Goal: Task Accomplishment & Management: Complete application form

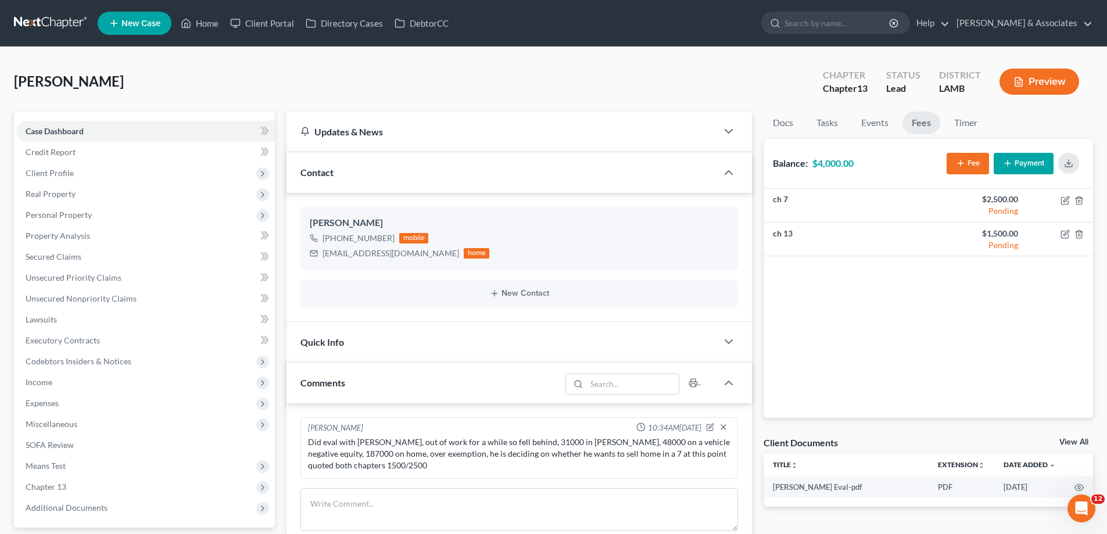
click at [125, 29] on link "New Case" at bounding box center [135, 23] width 74 height 23
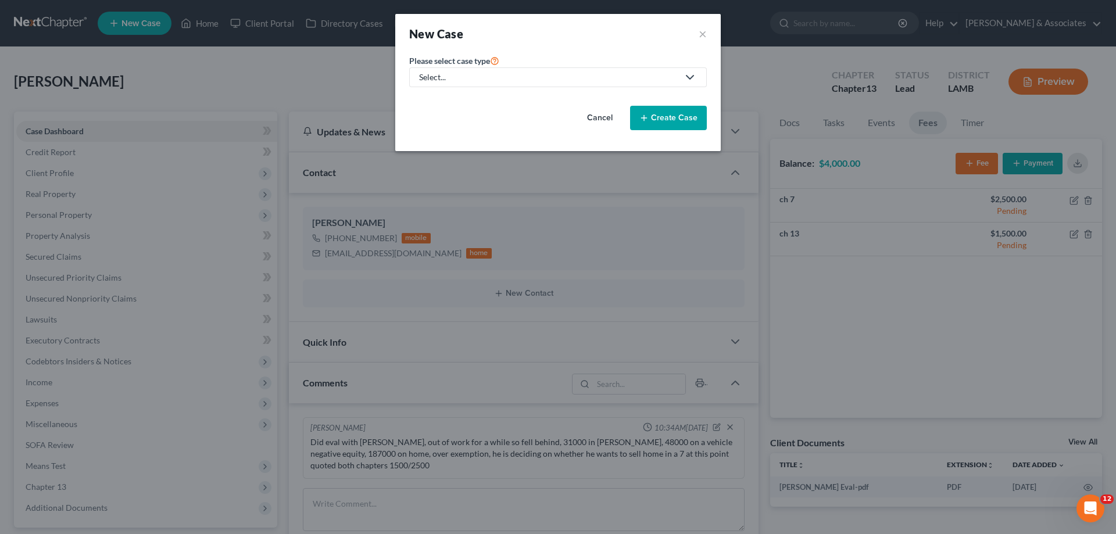
click at [555, 80] on div "Select..." at bounding box center [548, 77] width 259 height 12
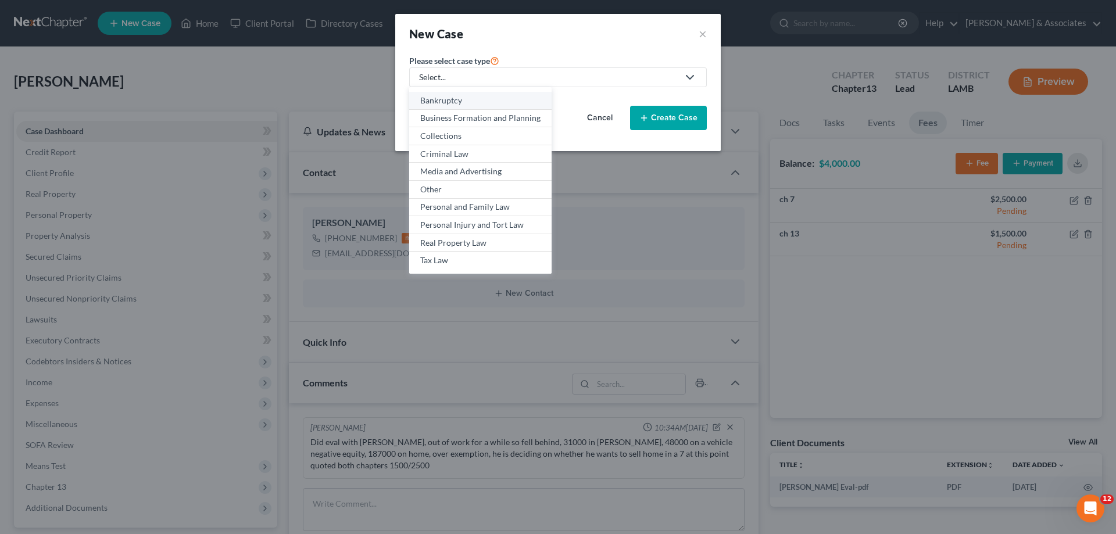
click at [468, 99] on div "Bankruptcy" at bounding box center [480, 101] width 120 height 12
select select "35"
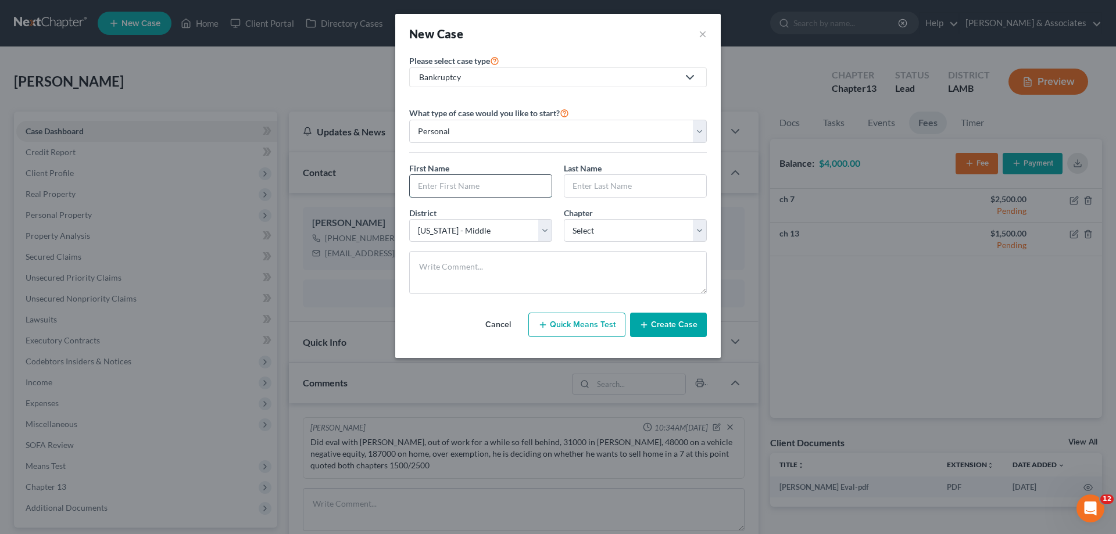
click at [485, 194] on input "text" at bounding box center [481, 186] width 142 height 22
type input "Simeone"
type input "Jackson"
select select "3"
click at [674, 334] on button "Create Case" at bounding box center [668, 325] width 77 height 24
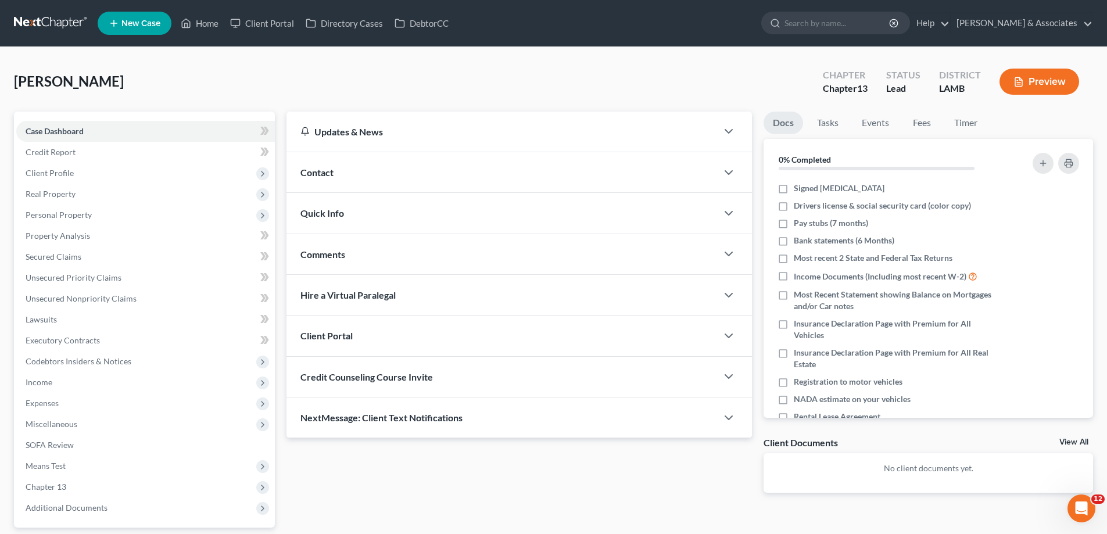
click at [584, 170] on div "Contact" at bounding box center [502, 172] width 431 height 40
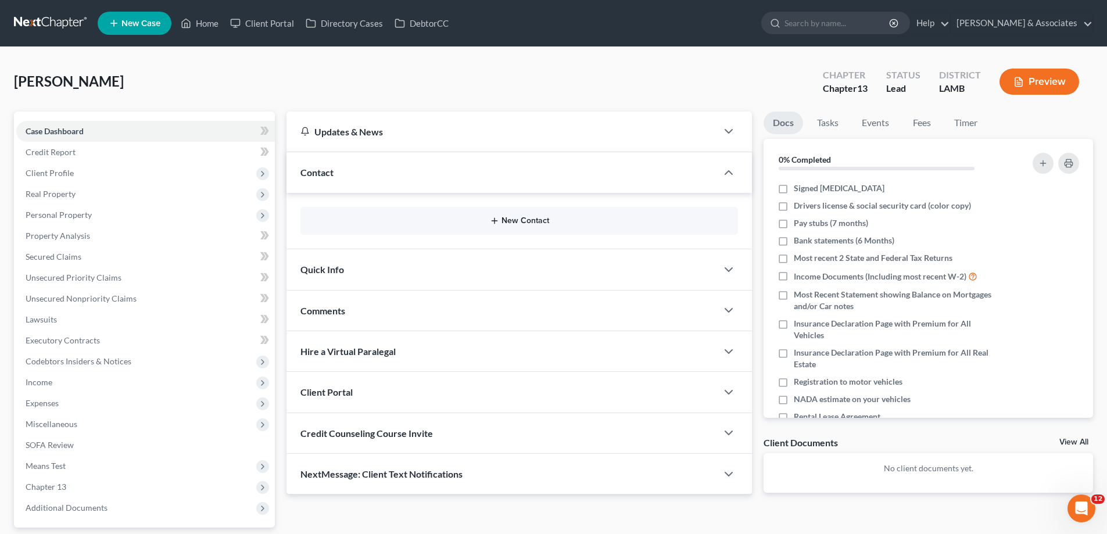
click at [522, 220] on button "New Contact" at bounding box center [519, 220] width 419 height 9
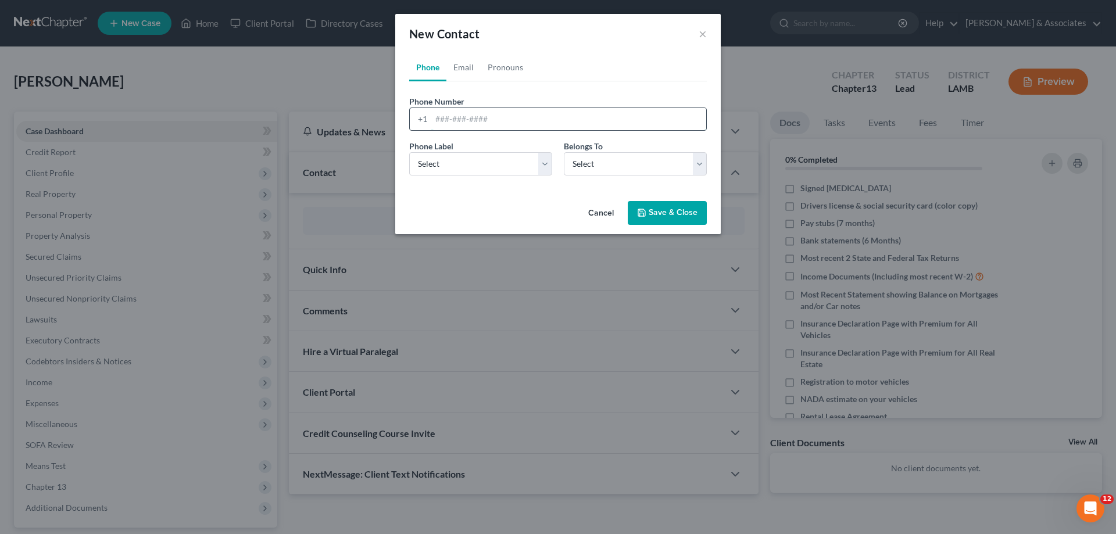
click at [514, 112] on input "tel" at bounding box center [568, 119] width 275 height 22
paste input "225-588-1316"
type input "225-588-1316"
drag, startPoint x: 437, startPoint y: 159, endPoint x: 442, endPoint y: 175, distance: 17.1
click at [437, 159] on select "Select Mobile Home Work Other" at bounding box center [480, 163] width 143 height 23
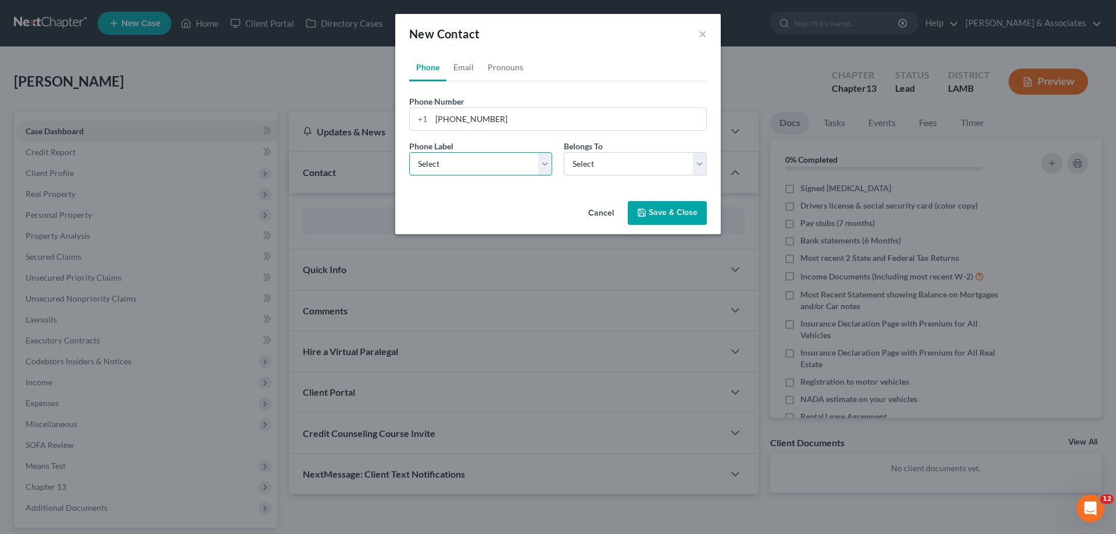
select select "0"
click at [409, 152] on select "Select Mobile Home Work Other" at bounding box center [480, 163] width 143 height 23
click at [616, 164] on select "Select Client Other" at bounding box center [635, 163] width 143 height 23
select select "0"
click at [564, 152] on select "Select Client Other" at bounding box center [635, 163] width 143 height 23
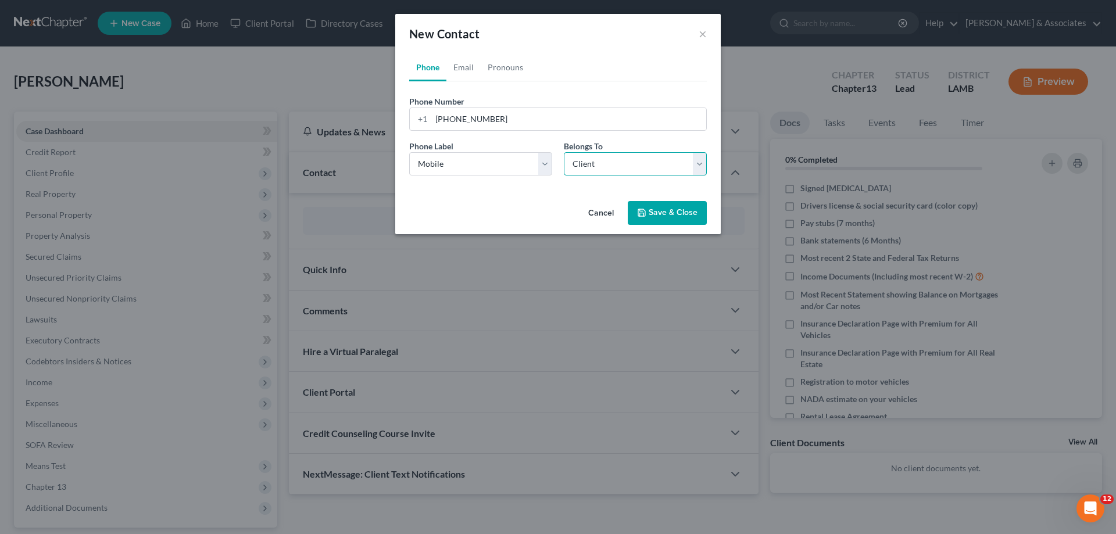
select select "0"
click at [468, 65] on link "Email" at bounding box center [463, 67] width 34 height 28
click at [464, 119] on input "email" at bounding box center [568, 119] width 275 height 22
paste input "Simeonejjackson@gmail.com"
type input "Simeonejjackson@gmail.com"
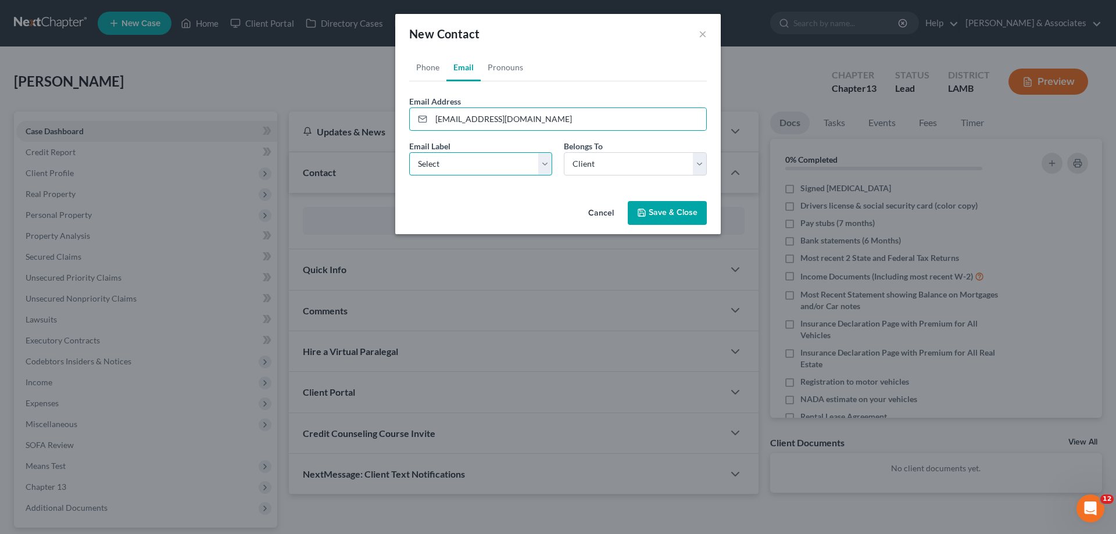
drag, startPoint x: 442, startPoint y: 162, endPoint x: 450, endPoint y: 175, distance: 15.7
click at [442, 162] on select "Select Home Work Other" at bounding box center [480, 163] width 143 height 23
select select "0"
click at [409, 152] on select "Select Home Work Other" at bounding box center [480, 163] width 143 height 23
drag, startPoint x: 636, startPoint y: 160, endPoint x: 622, endPoint y: 175, distance: 21.0
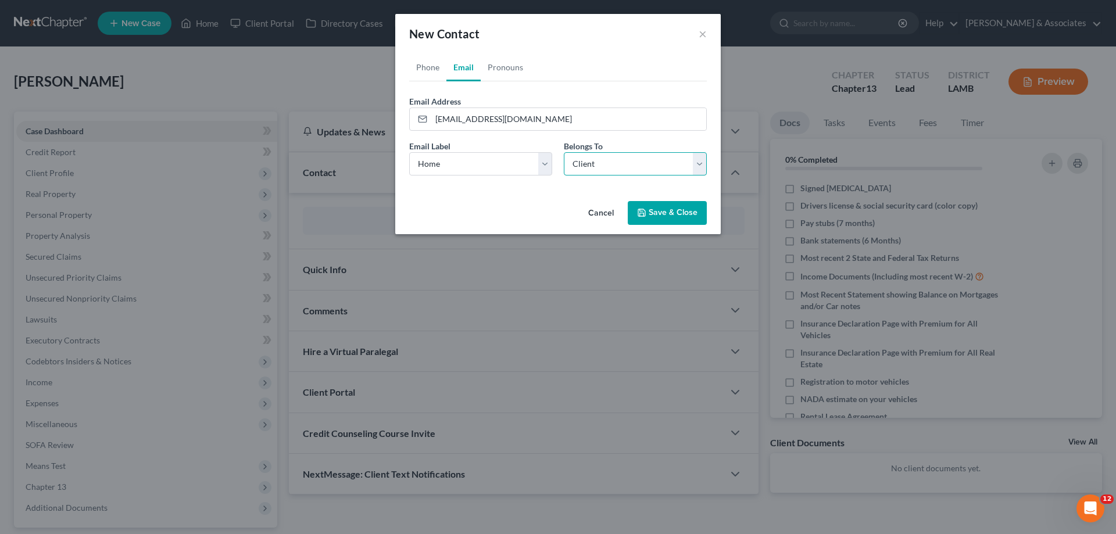
click at [636, 160] on select "Select Client Other" at bounding box center [635, 163] width 143 height 23
click at [564, 152] on select "Select Client Other" at bounding box center [635, 163] width 143 height 23
click at [715, 219] on div "Cancel Save & Close" at bounding box center [558, 215] width 326 height 38
click at [674, 216] on button "Save & Close" at bounding box center [667, 213] width 79 height 24
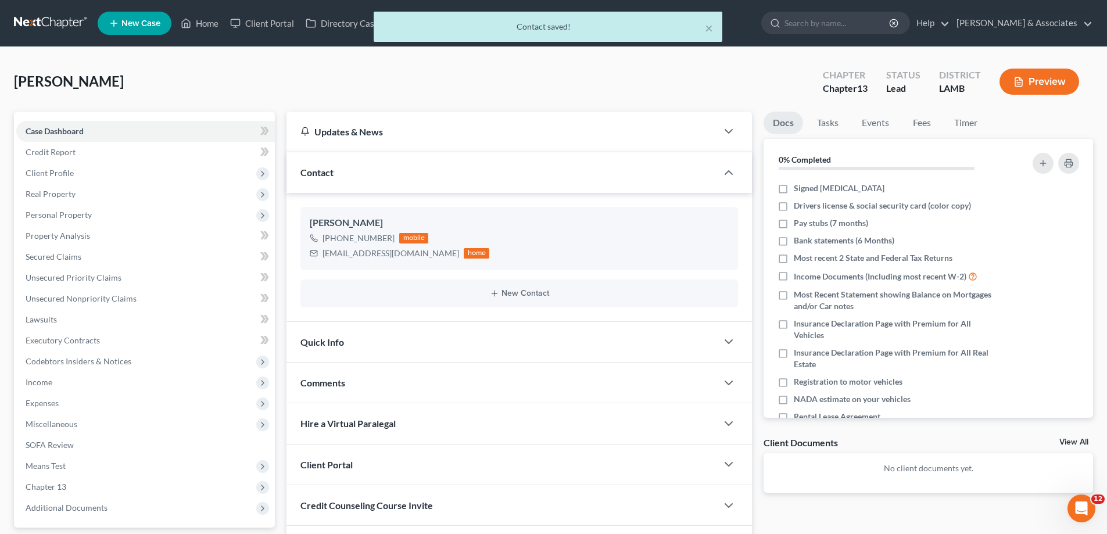
click at [417, 394] on div "Comments" at bounding box center [502, 383] width 431 height 40
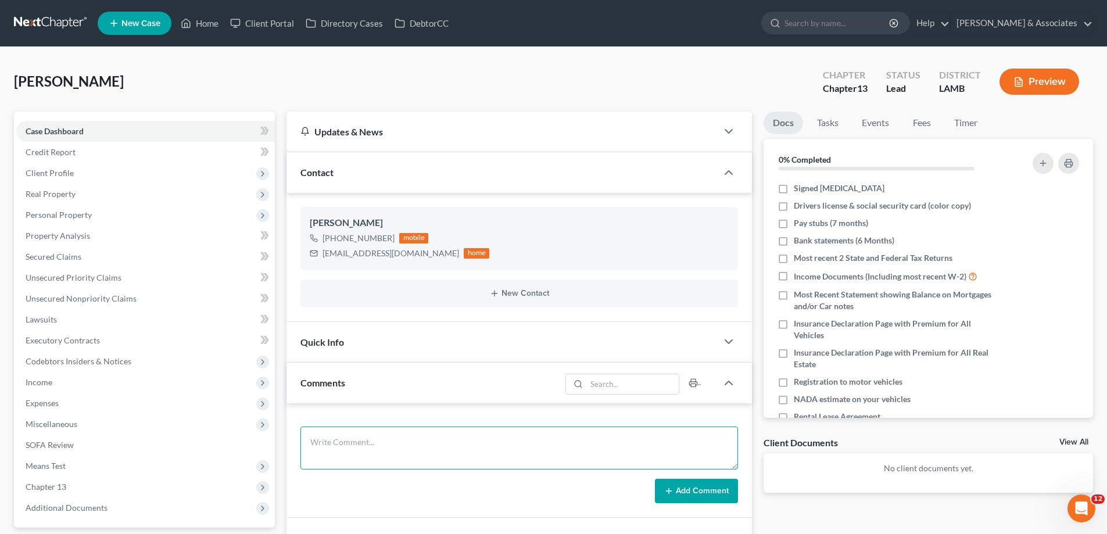
click at [426, 449] on textarea at bounding box center [520, 448] width 438 height 43
paste textarea "did eval with Simeone 24500 in GUS including an old repo, income too high for a…"
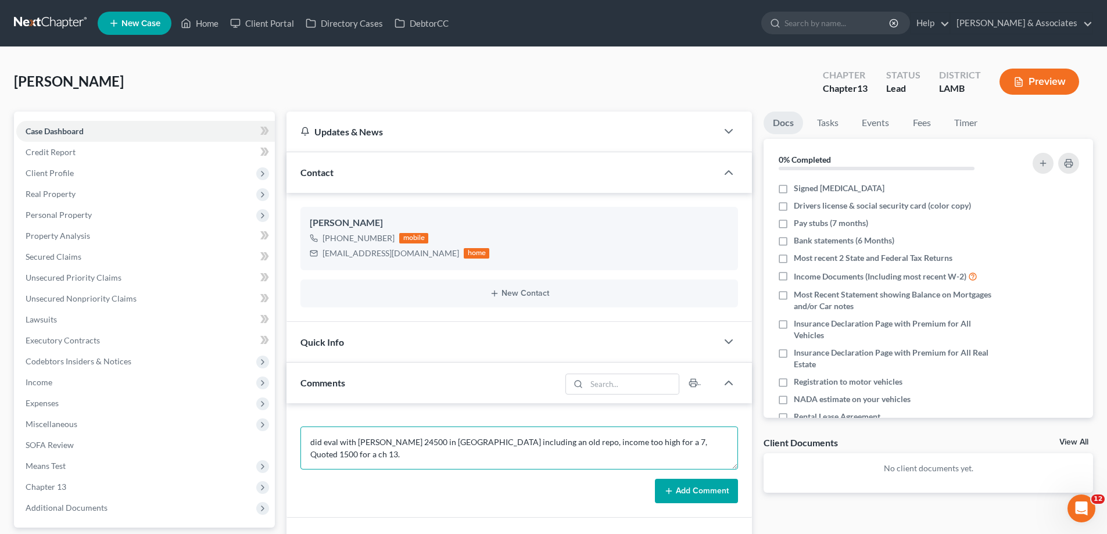
type textarea "did eval with Simeone 24500 in GUS including an old repo, income too high for a…"
click at [700, 495] on button "Add Comment" at bounding box center [696, 491] width 83 height 24
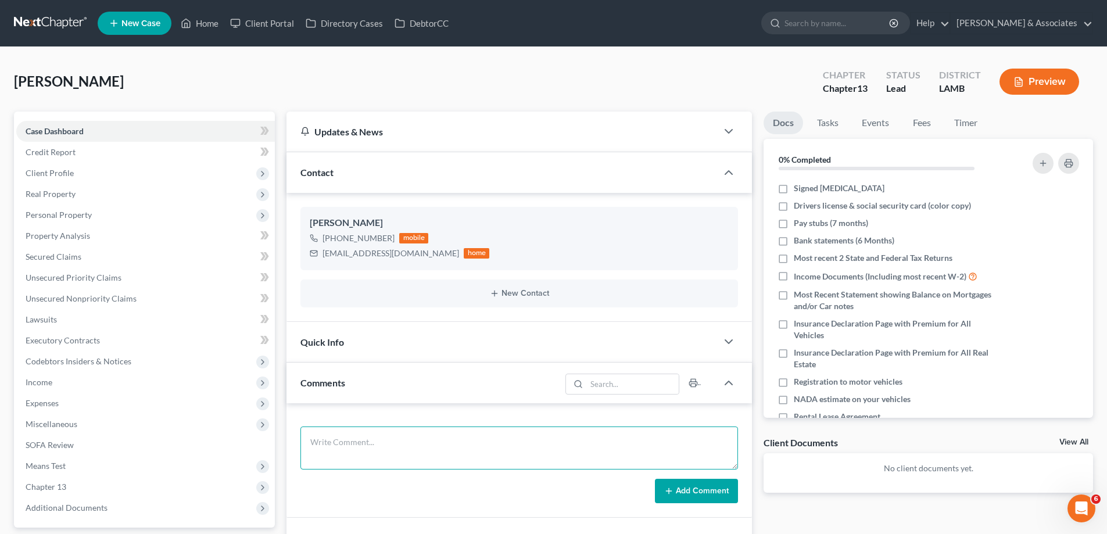
click at [347, 446] on textarea at bounding box center [520, 448] width 438 height 43
paste textarea "did eval with [PERSON_NAME] 24500 in [GEOGRAPHIC_DATA] including an old repo, i…"
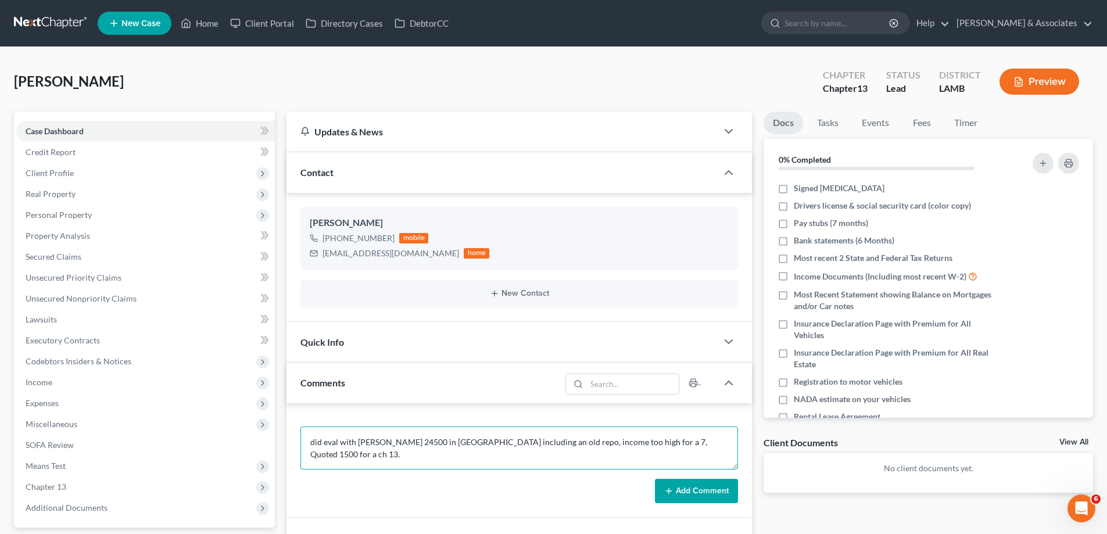
type textarea "did eval with [PERSON_NAME] 24500 in [GEOGRAPHIC_DATA] including an old repo, i…"
click at [698, 492] on button "Add Comment" at bounding box center [696, 491] width 83 height 24
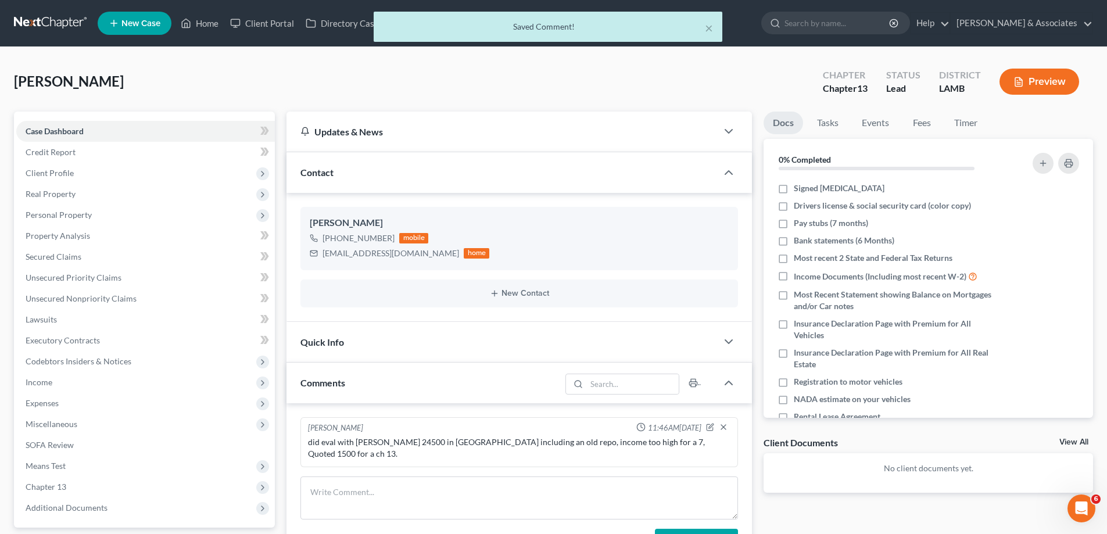
click at [1074, 439] on link "View All" at bounding box center [1074, 442] width 29 height 8
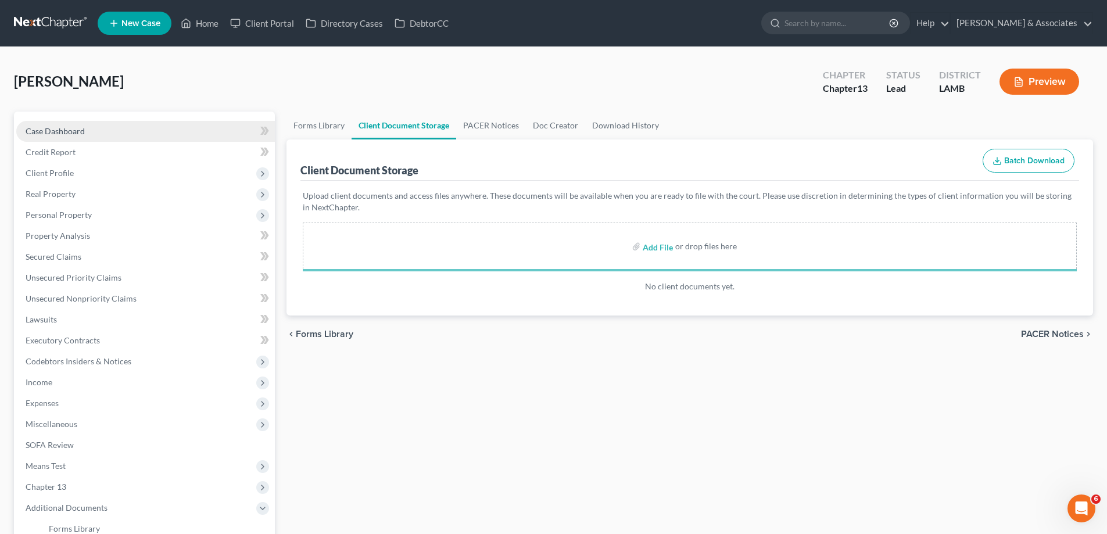
click at [49, 136] on link "Case Dashboard" at bounding box center [145, 131] width 259 height 21
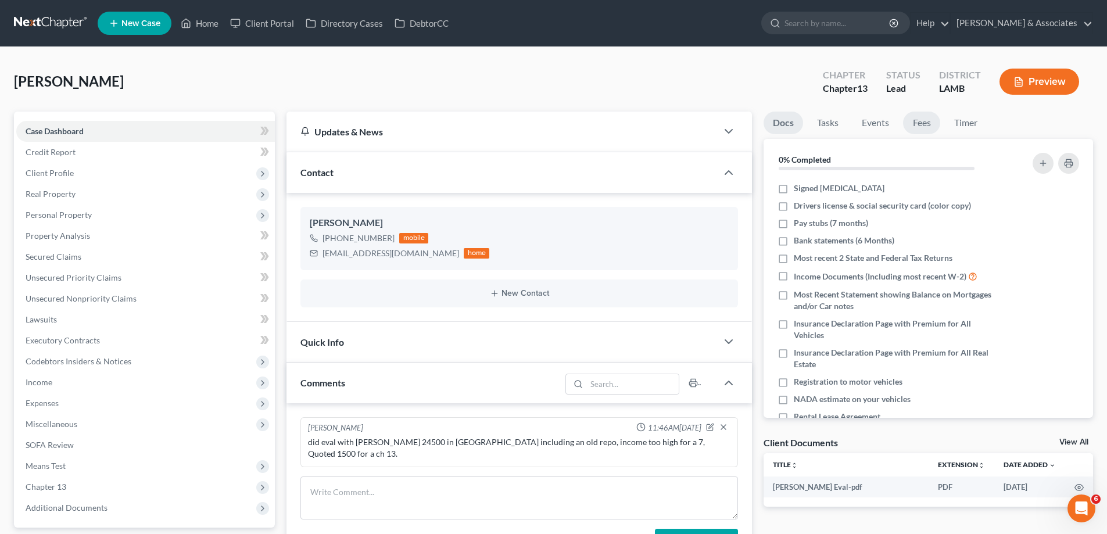
click at [925, 131] on link "Fees" at bounding box center [921, 123] width 37 height 23
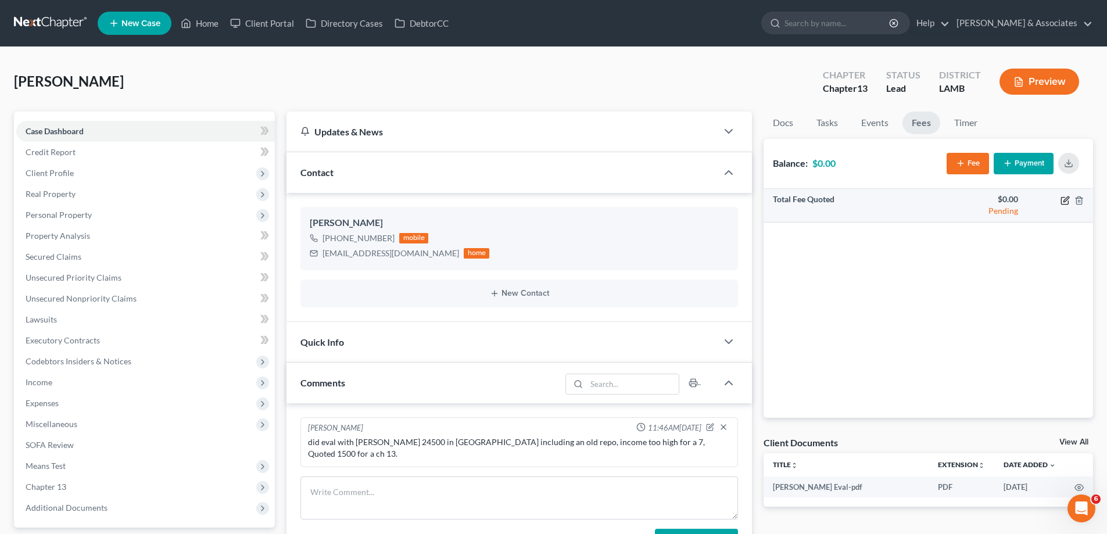
click at [1064, 203] on icon "button" at bounding box center [1065, 200] width 9 height 9
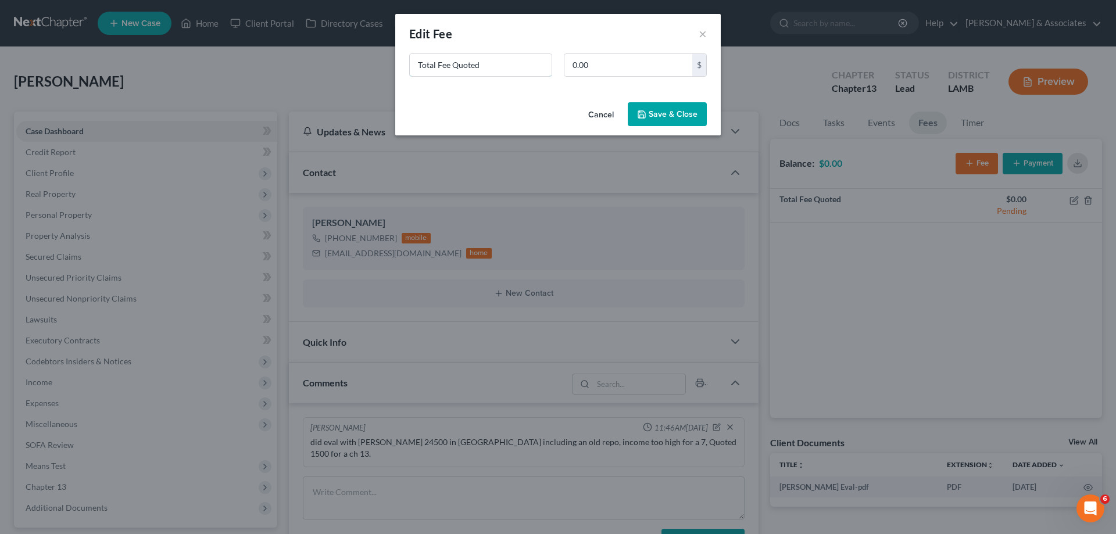
drag, startPoint x: 483, startPoint y: 68, endPoint x: 95, endPoint y: 56, distance: 388.5
click at [106, 59] on div "New Fee Edit Fee × Total Fee Quoted 0.00 $ Cancel Save & Close" at bounding box center [558, 267] width 1116 height 534
type input "ch 13"
type input "1,500"
click at [667, 118] on button "Save & Close" at bounding box center [667, 114] width 79 height 24
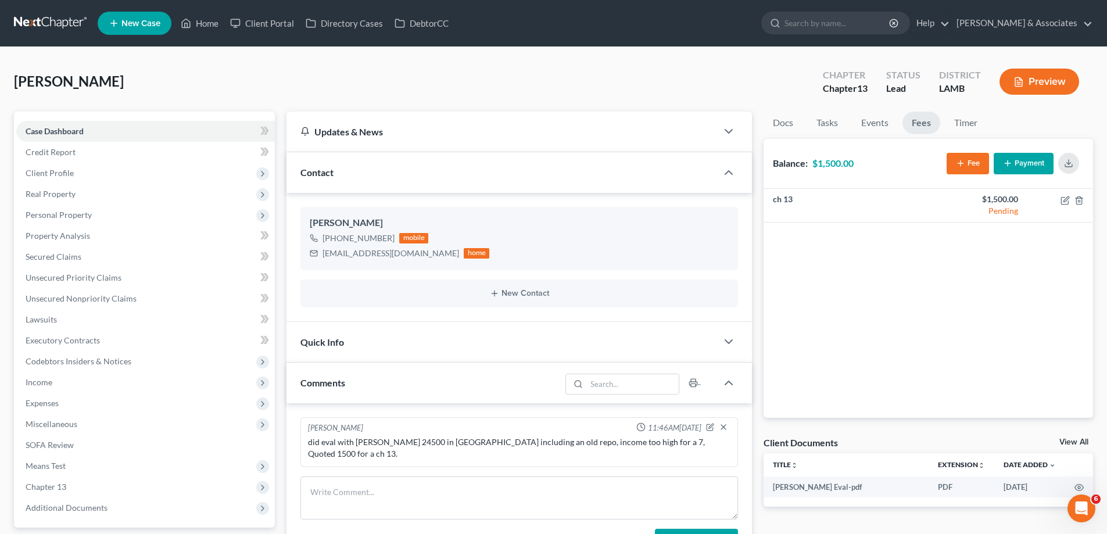
click at [48, 23] on link at bounding box center [51, 23] width 74 height 21
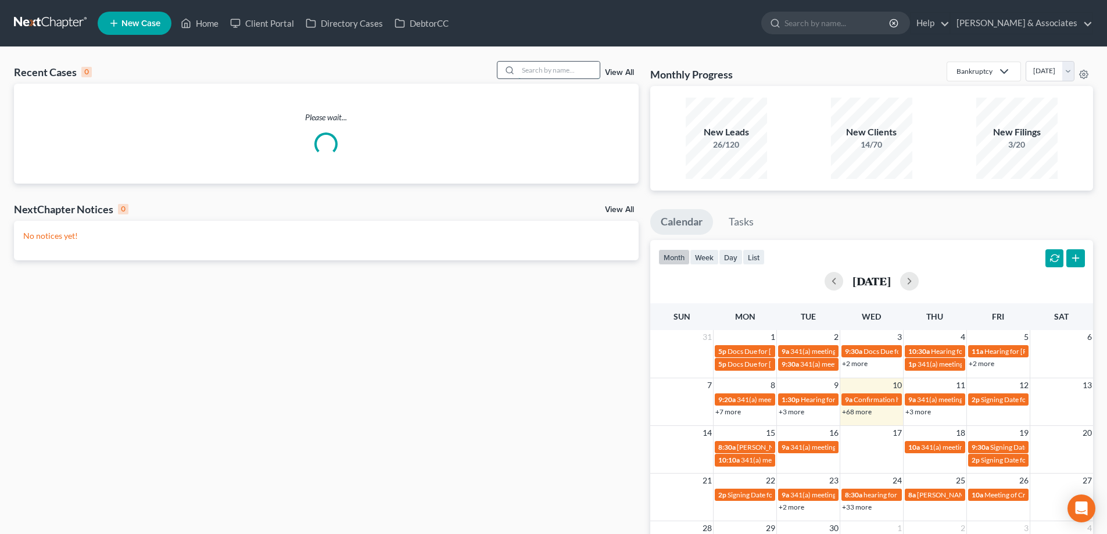
click at [524, 72] on input "search" at bounding box center [558, 70] width 81 height 17
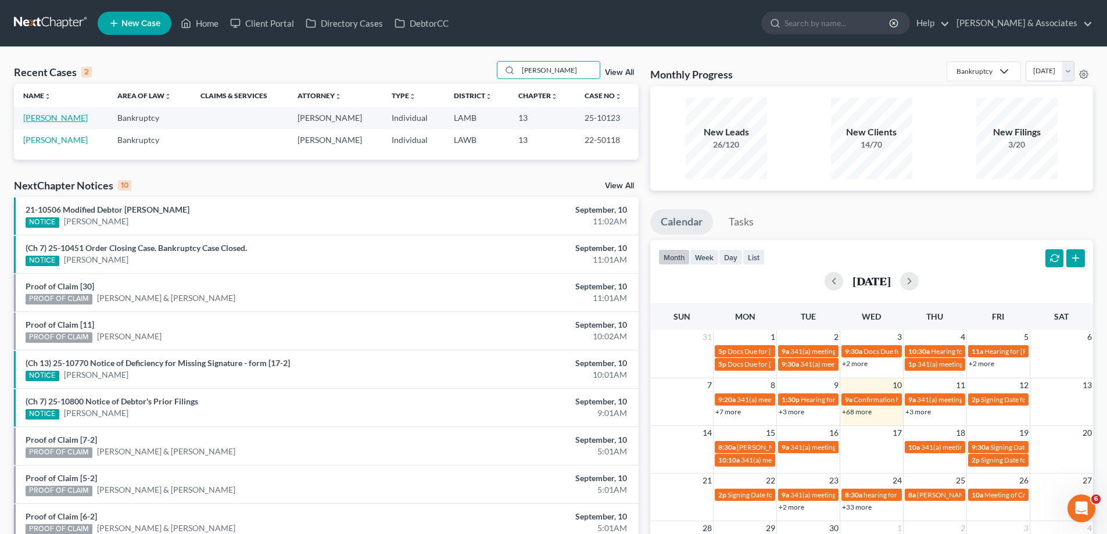
type input "[PERSON_NAME]"
click at [51, 118] on link "[PERSON_NAME]" at bounding box center [55, 118] width 65 height 10
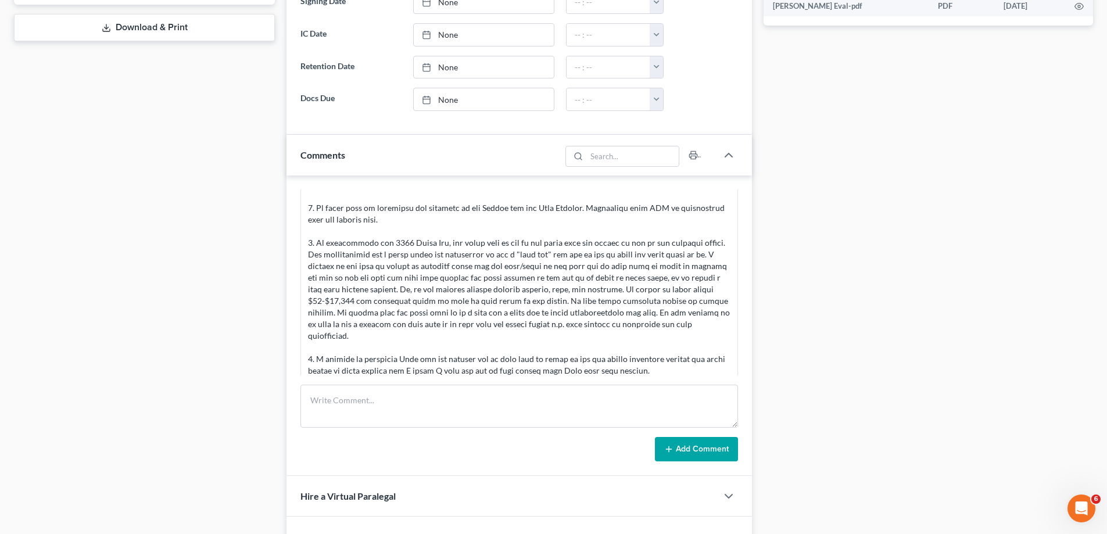
scroll to position [4062, 0]
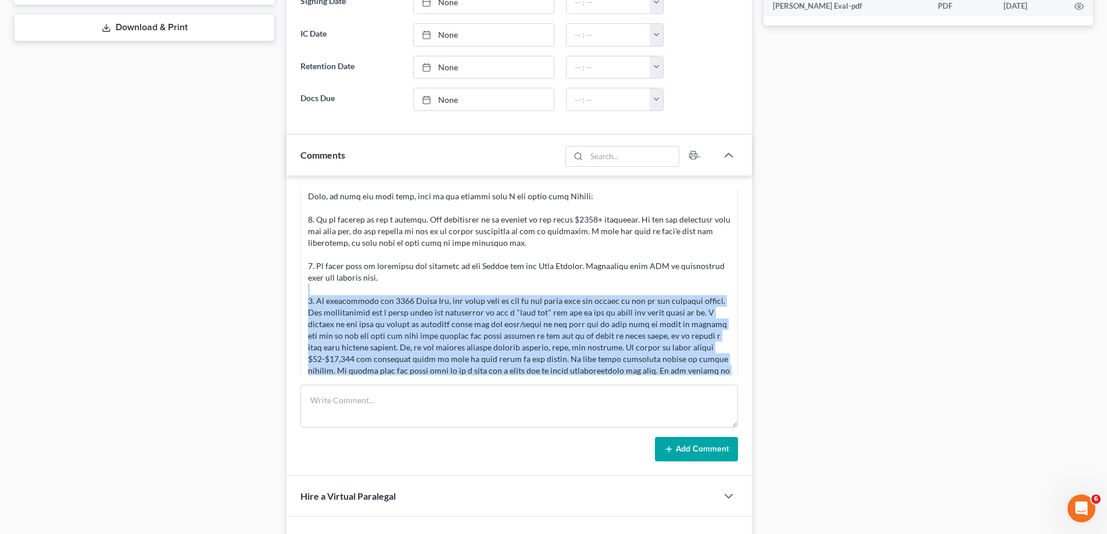
drag, startPoint x: 375, startPoint y: 259, endPoint x: 731, endPoint y: 343, distance: 366.1
click at [731, 343] on div "[PERSON_NAME] 04:24PM[DATE] did eval with [PERSON_NAME], he is a ch 13, hasn't …" at bounding box center [520, 282] width 438 height 186
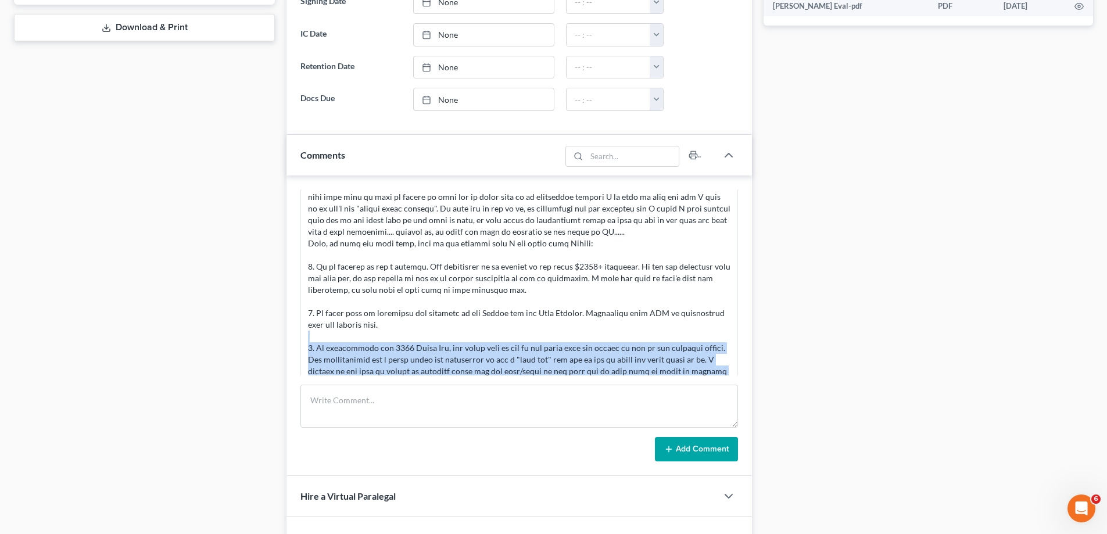
scroll to position [4004, 0]
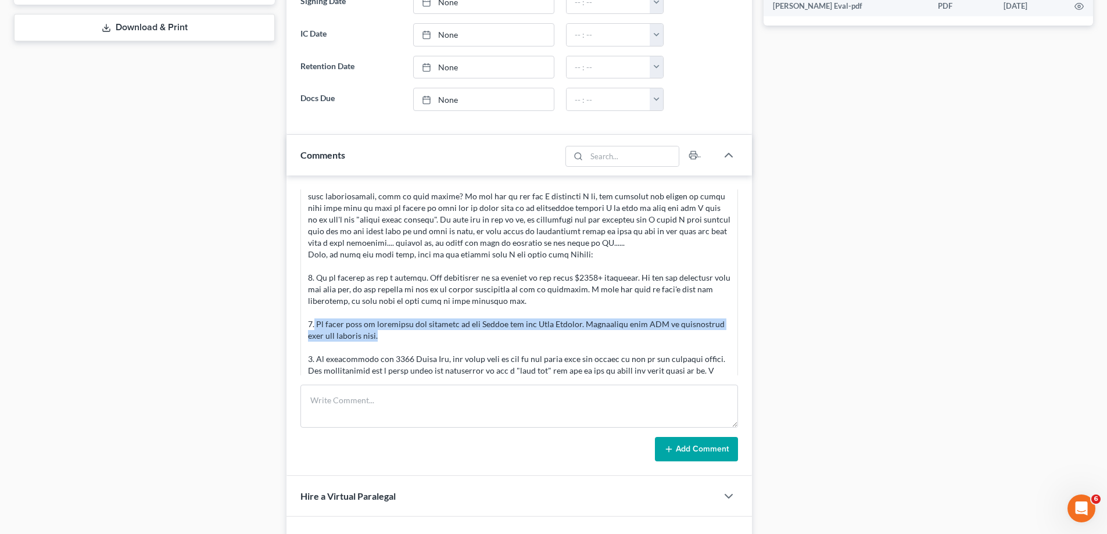
drag, startPoint x: 314, startPoint y: 287, endPoint x: 490, endPoint y: 306, distance: 176.6
click at [490, 306] on div at bounding box center [519, 336] width 423 height 430
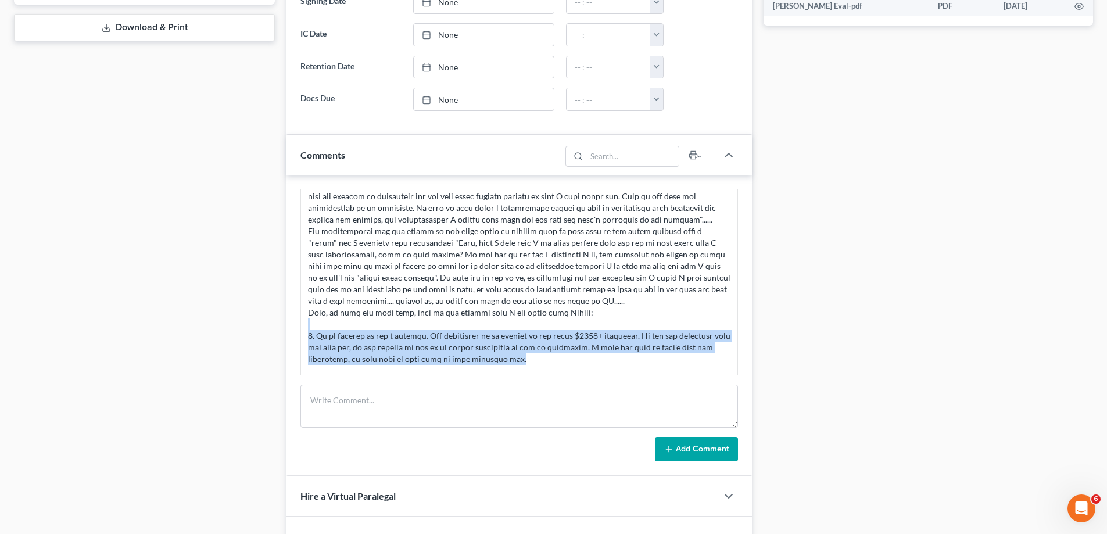
drag, startPoint x: 307, startPoint y: 294, endPoint x: 527, endPoint y: 326, distance: 222.5
click at [527, 326] on div at bounding box center [519, 394] width 427 height 435
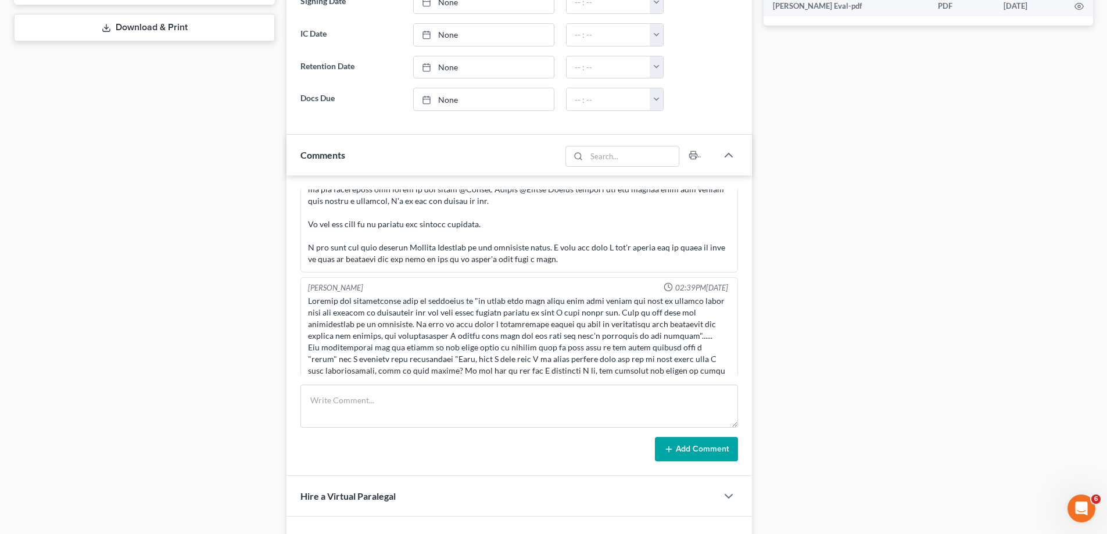
scroll to position [3888, 0]
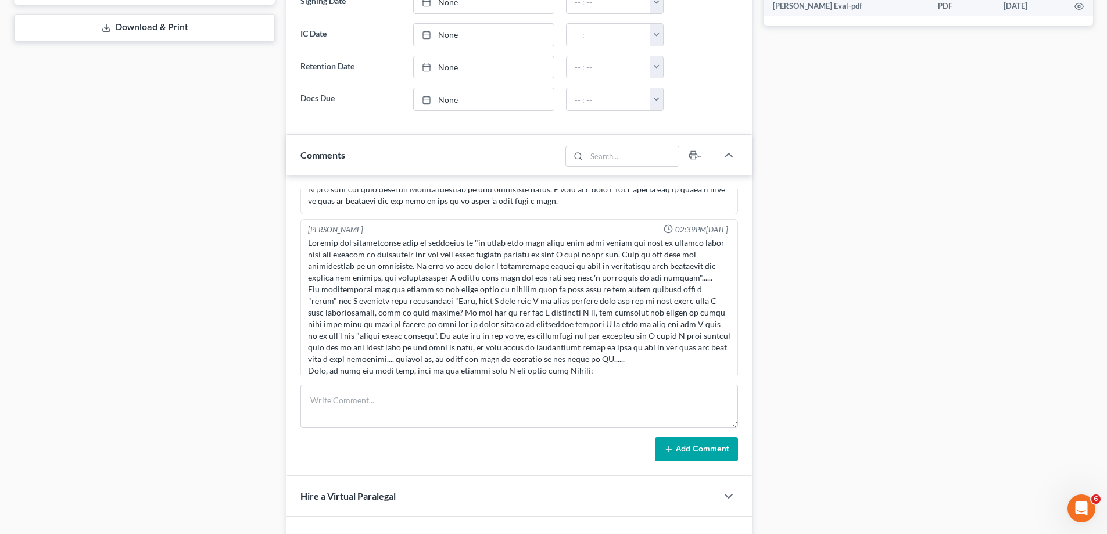
click at [489, 257] on div at bounding box center [519, 452] width 423 height 430
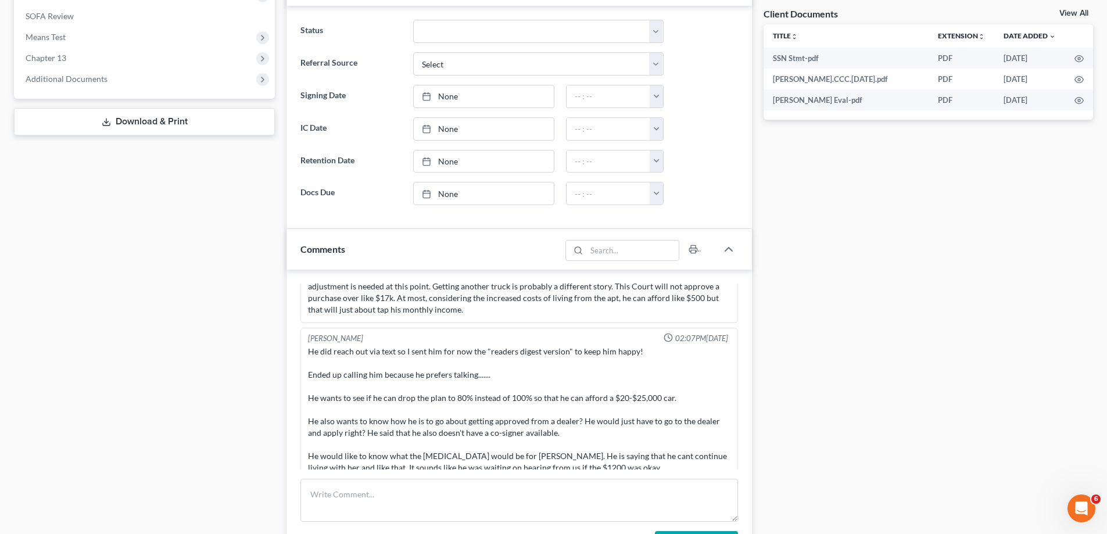
scroll to position [556, 0]
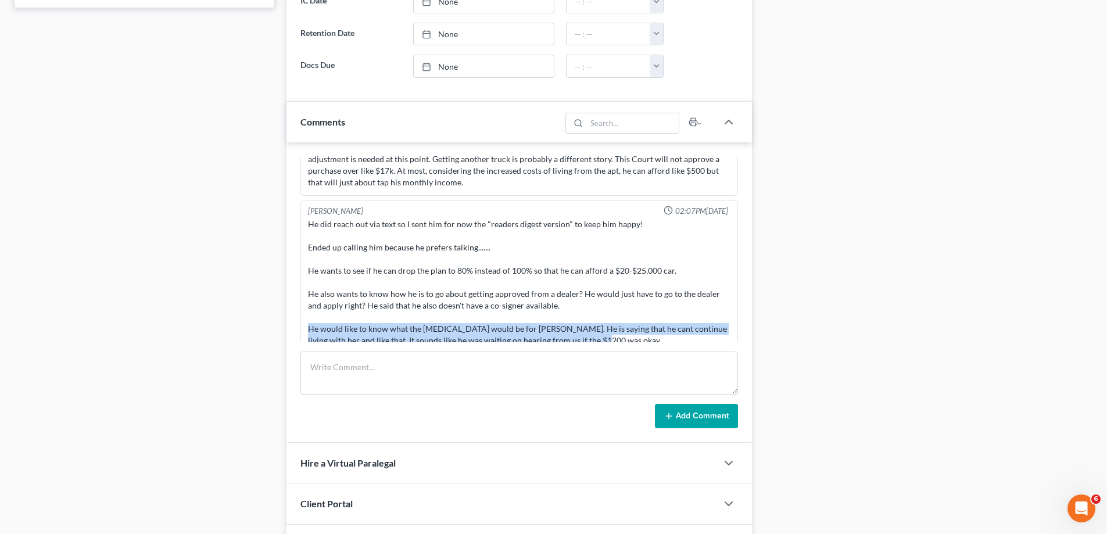
drag, startPoint x: 301, startPoint y: 277, endPoint x: 630, endPoint y: 302, distance: 330.5
click at [630, 302] on div "[PERSON_NAME] 02:07PM[DATE] He did reach out via text so I sent him for now the…" at bounding box center [520, 295] width 438 height 189
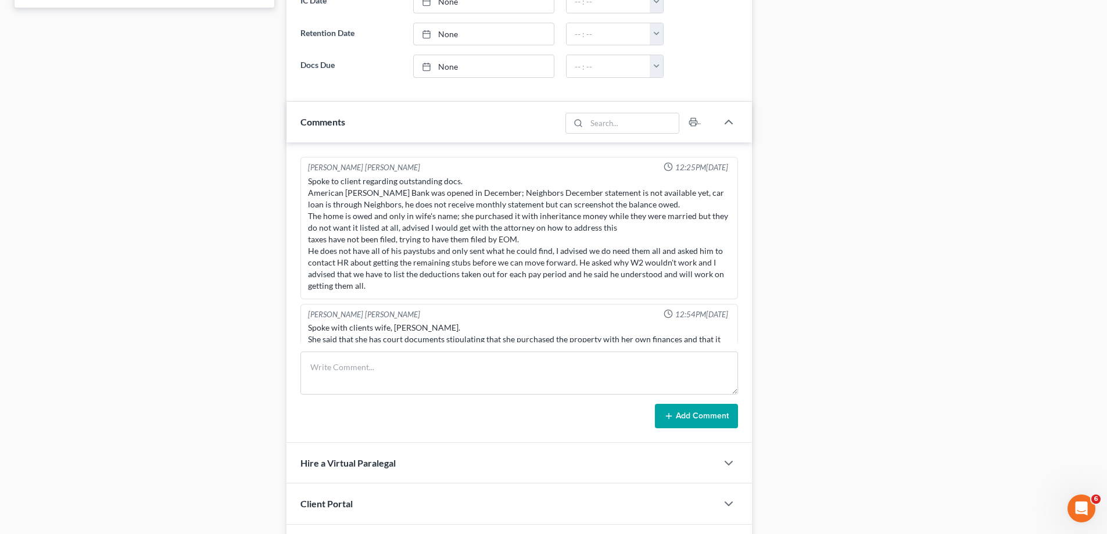
scroll to position [0, 0]
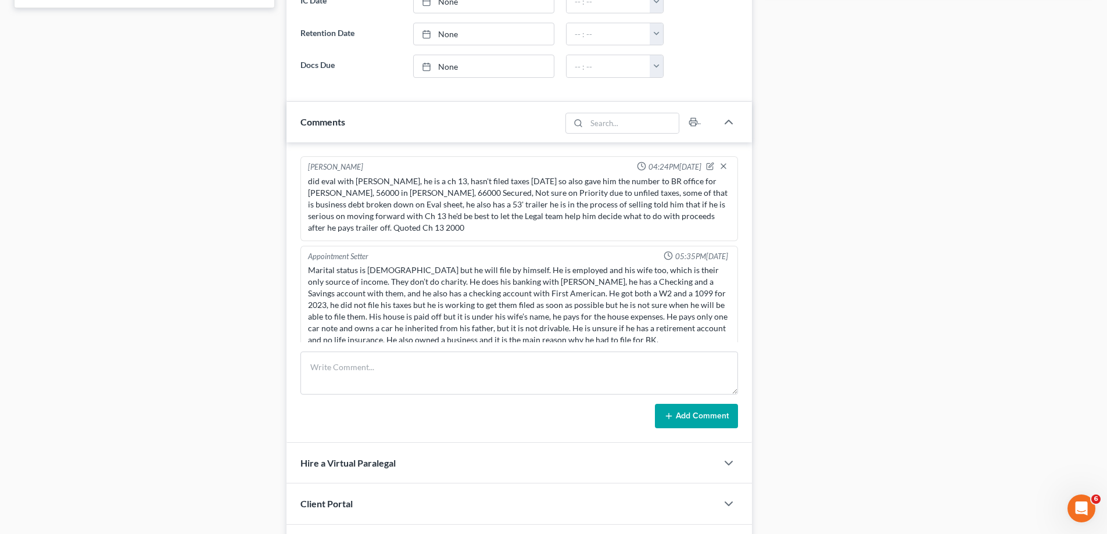
drag, startPoint x: 526, startPoint y: 289, endPoint x: 504, endPoint y: 105, distance: 186.2
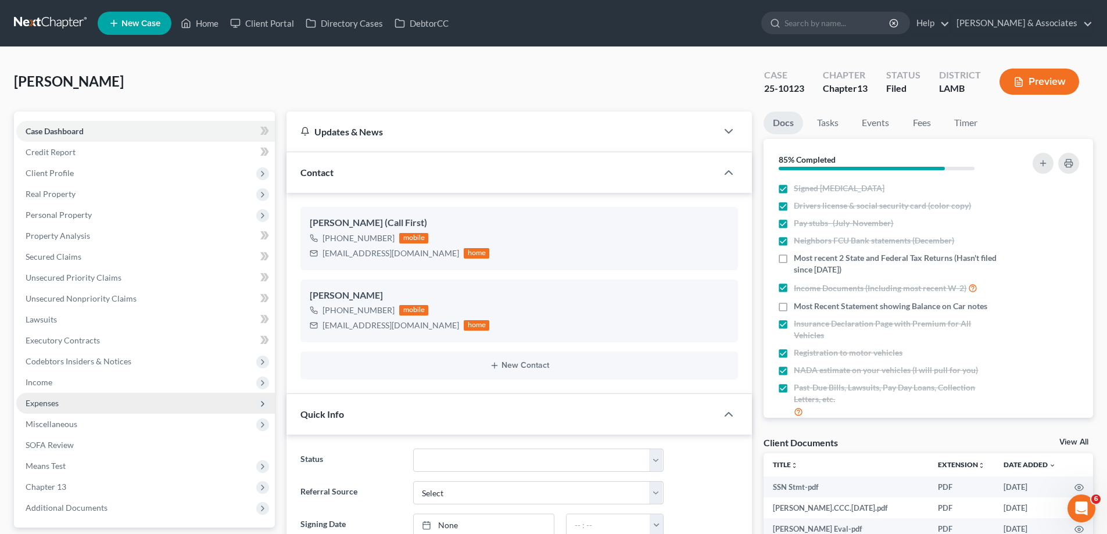
drag, startPoint x: 170, startPoint y: 334, endPoint x: 157, endPoint y: 280, distance: 56.1
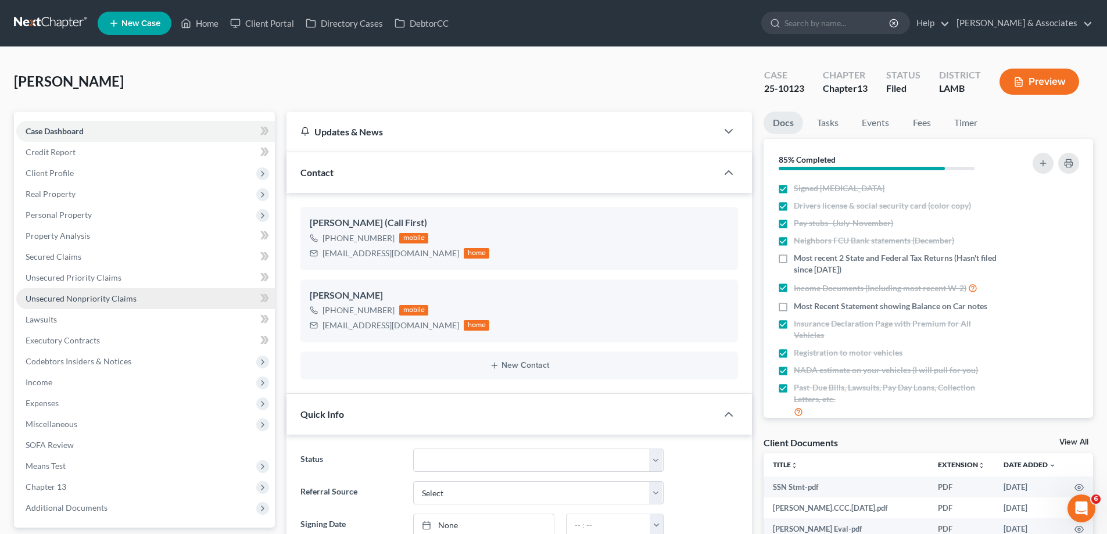
click at [84, 298] on span "Unsecured Nonpriority Claims" at bounding box center [81, 299] width 111 height 10
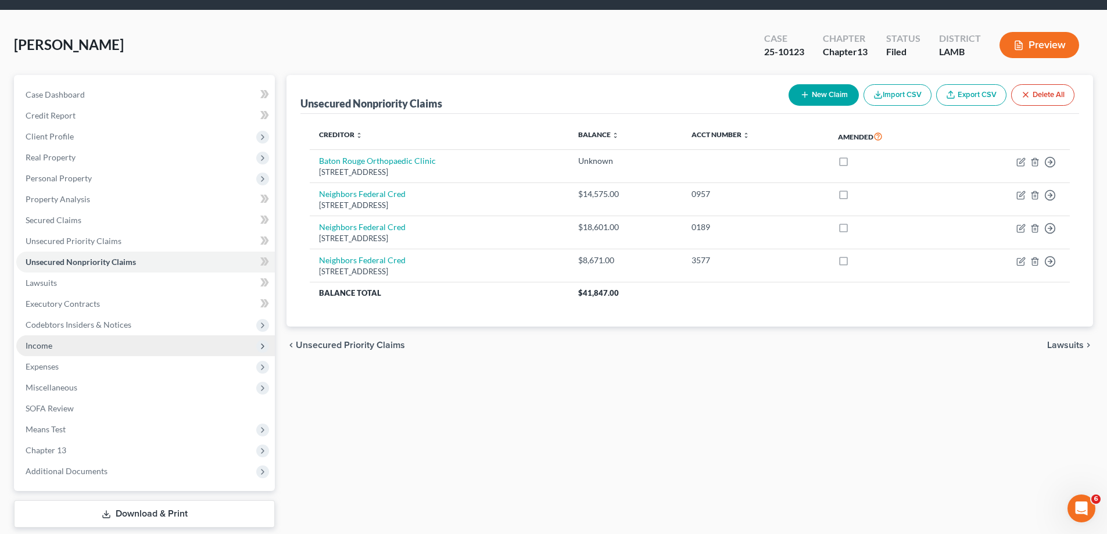
scroll to position [74, 0]
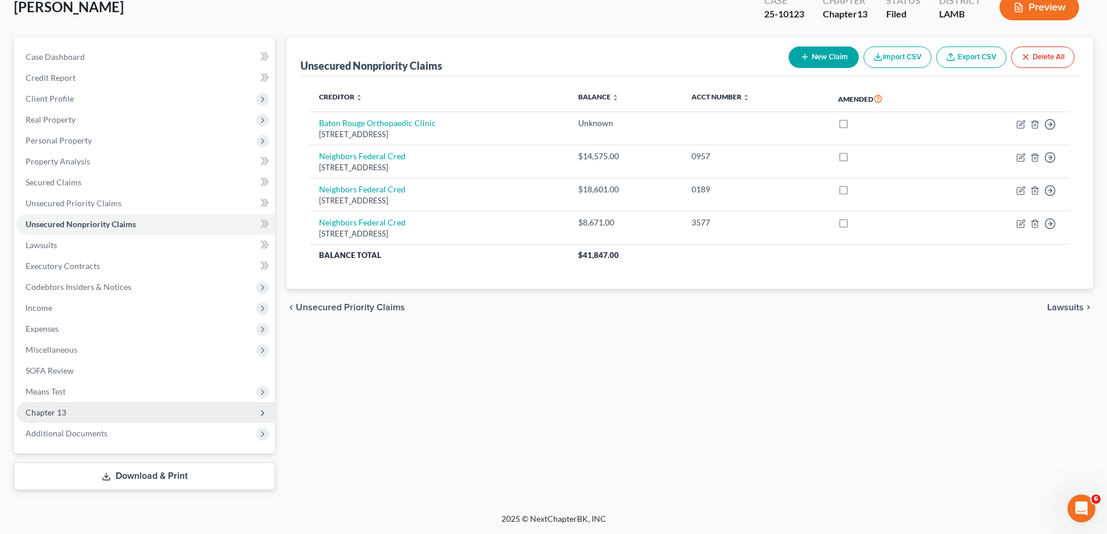
click at [56, 413] on span "Chapter 13" at bounding box center [46, 412] width 41 height 10
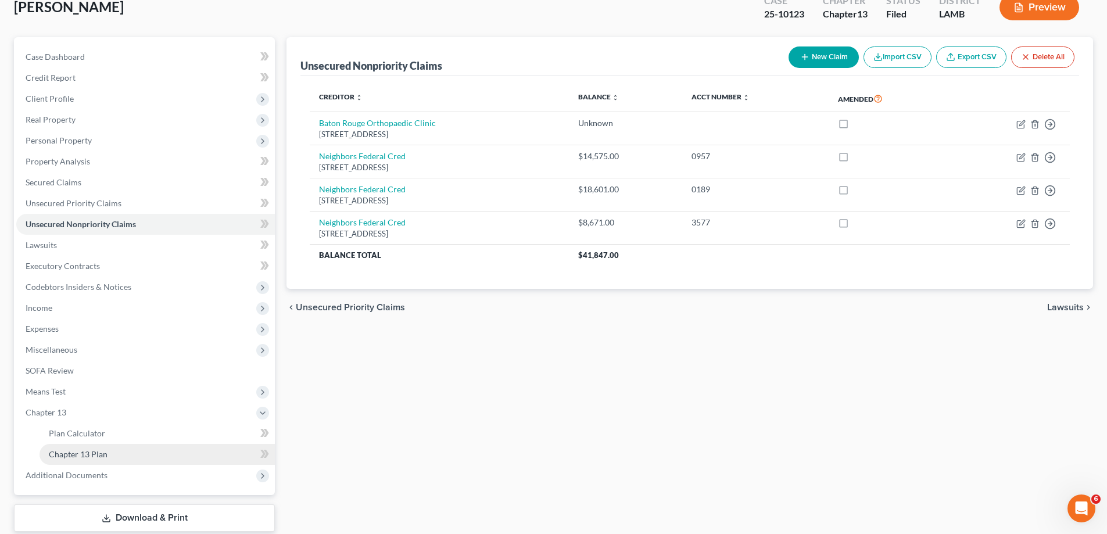
click at [91, 459] on link "Chapter 13 Plan" at bounding box center [157, 454] width 235 height 21
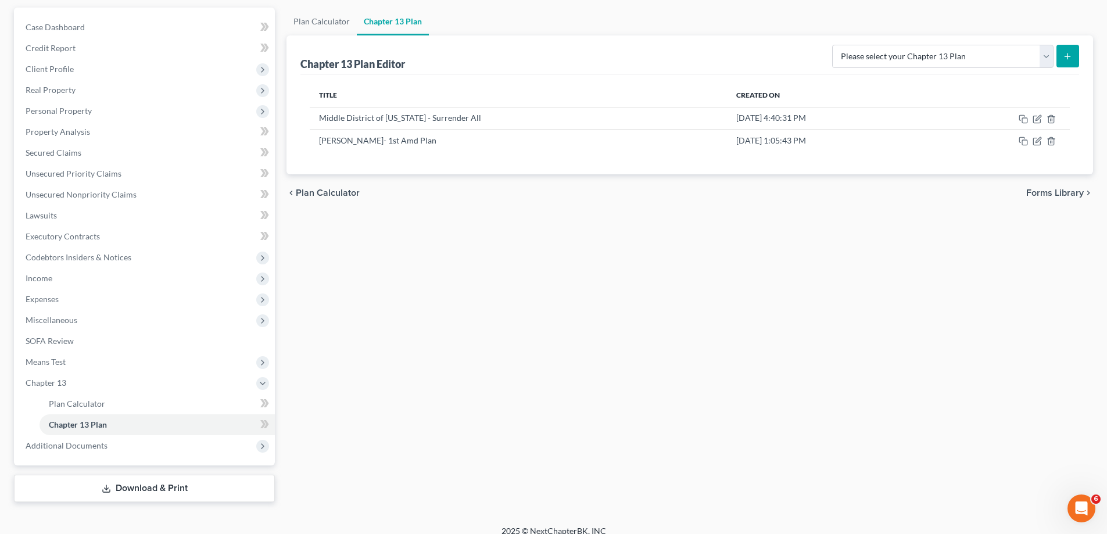
scroll to position [116, 0]
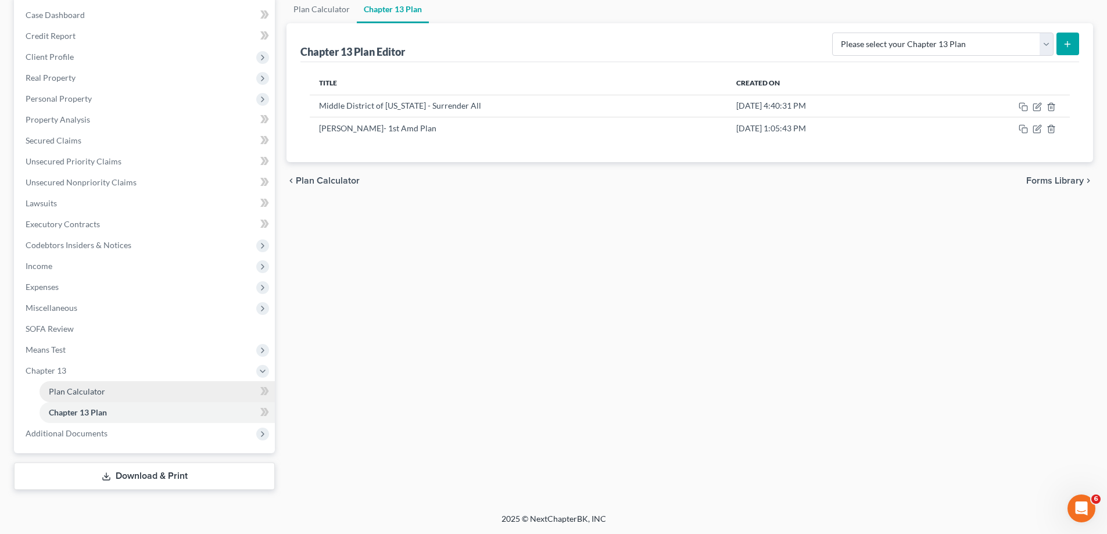
click at [83, 392] on span "Plan Calculator" at bounding box center [77, 392] width 56 height 10
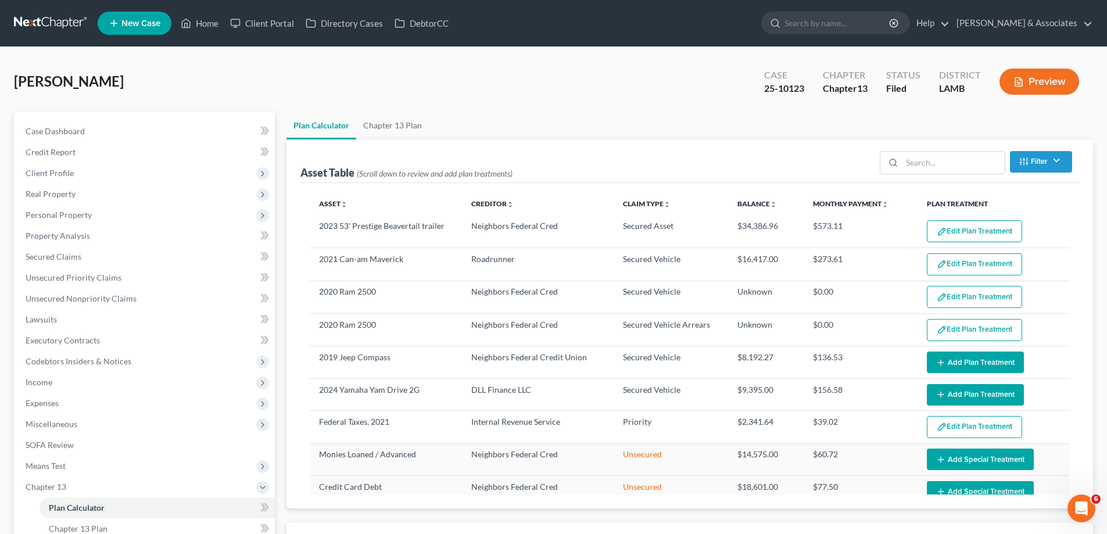
select select "59"
click at [382, 120] on link "Chapter 13 Plan" at bounding box center [392, 126] width 73 height 28
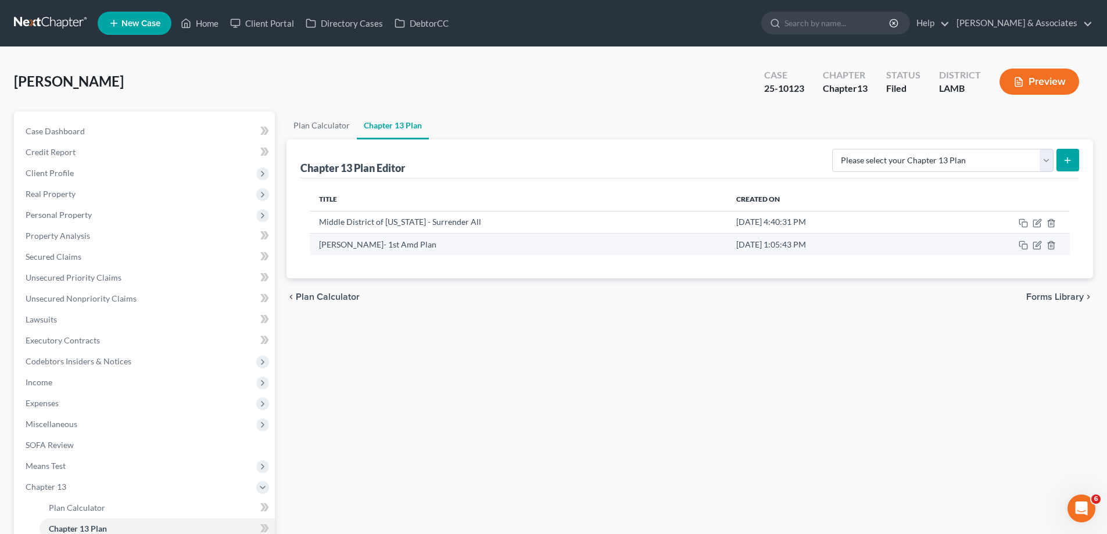
click at [378, 246] on td "[PERSON_NAME]- 1st Amd Plan" at bounding box center [518, 244] width 417 height 22
click at [66, 138] on link "Case Dashboard" at bounding box center [145, 131] width 259 height 21
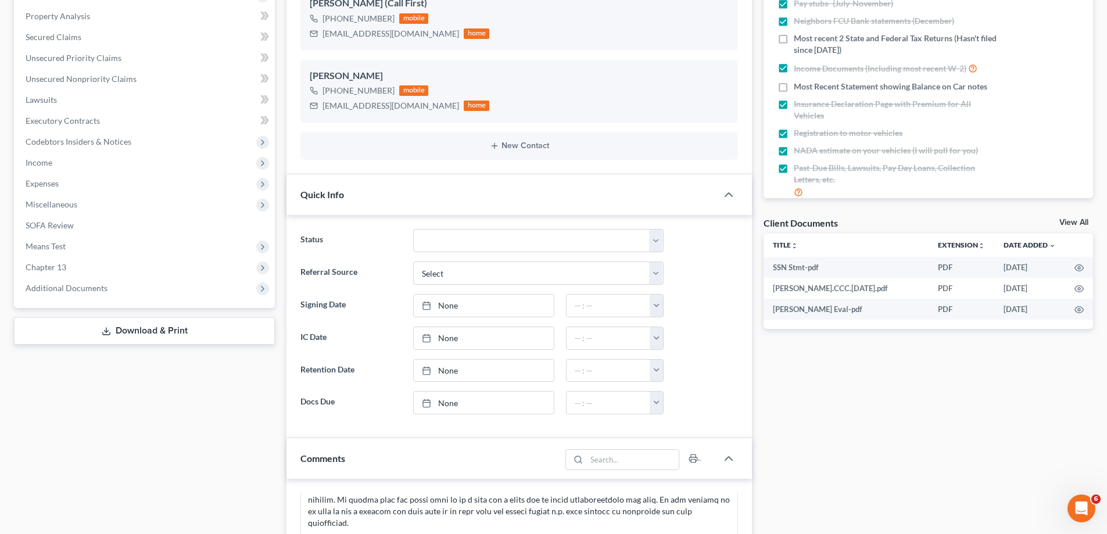
scroll to position [116, 0]
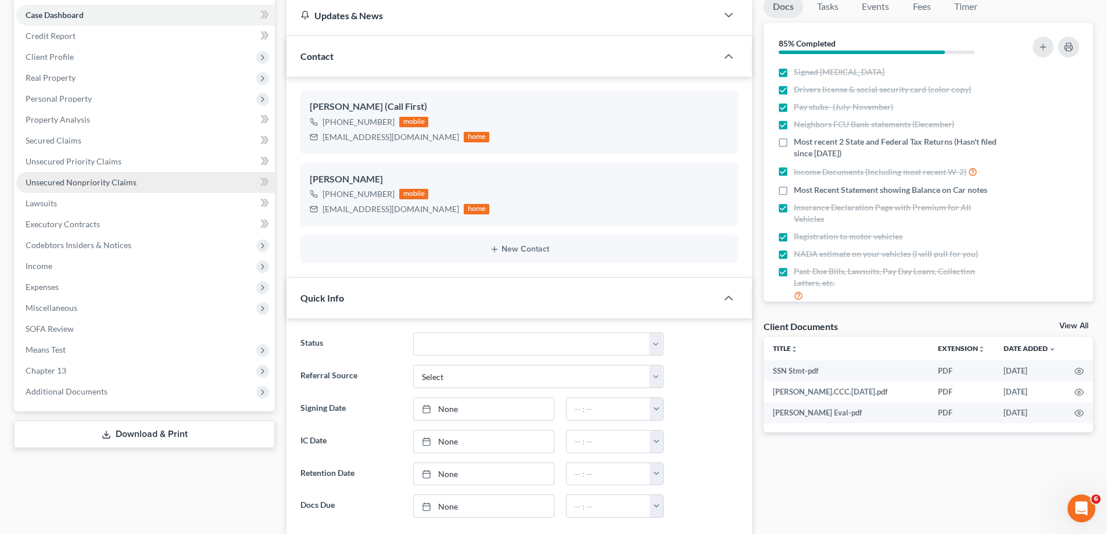
click at [58, 188] on link "Unsecured Nonpriority Claims" at bounding box center [145, 182] width 259 height 21
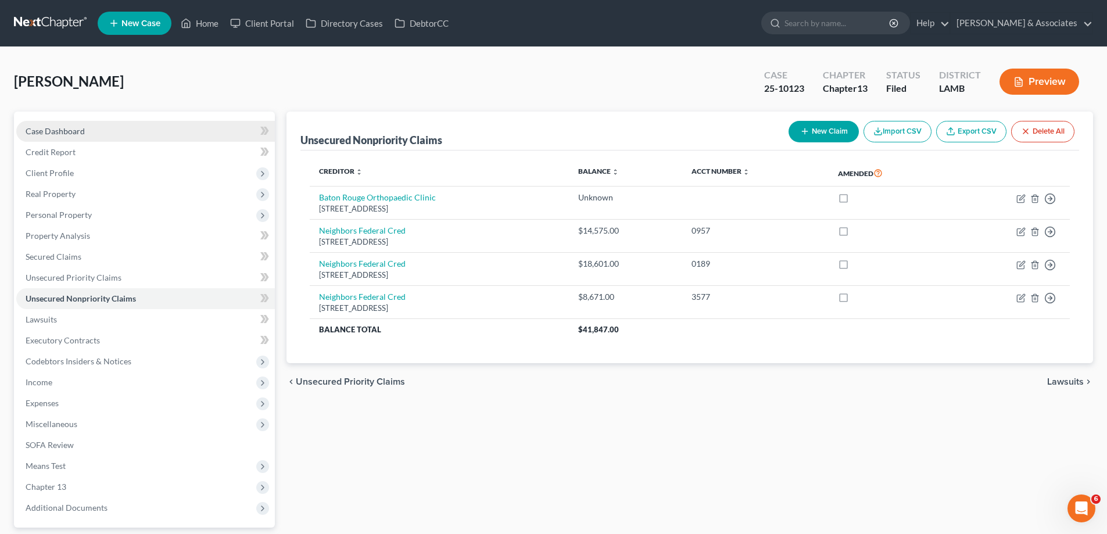
click at [53, 127] on span "Case Dashboard" at bounding box center [55, 131] width 59 height 10
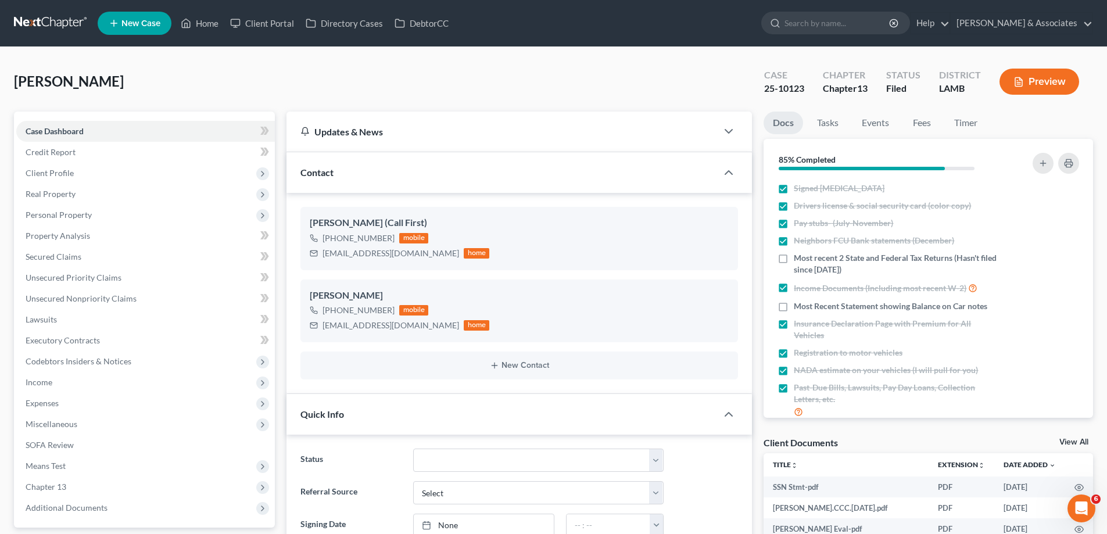
scroll to position [4411, 0]
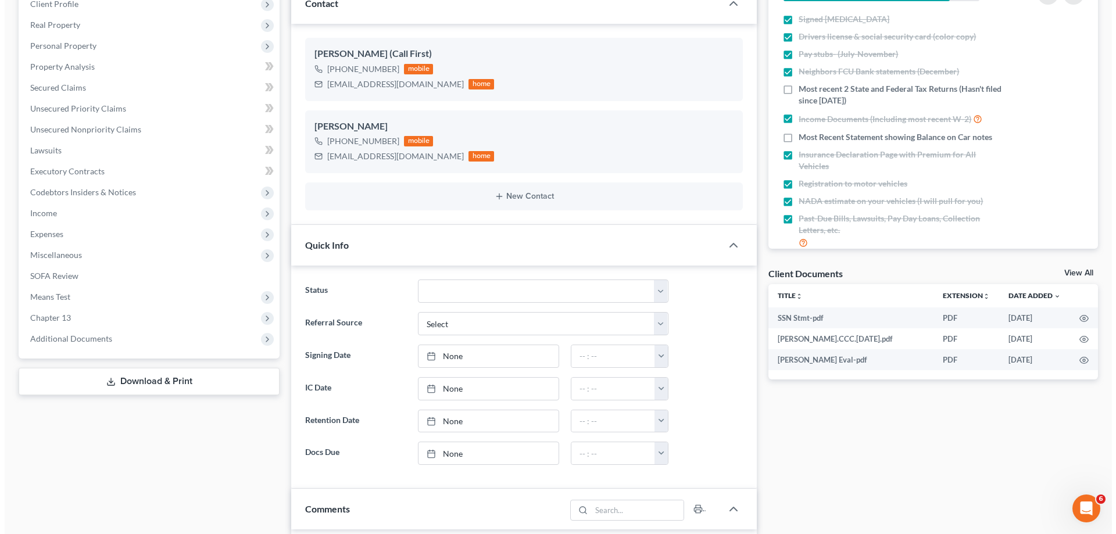
scroll to position [174, 0]
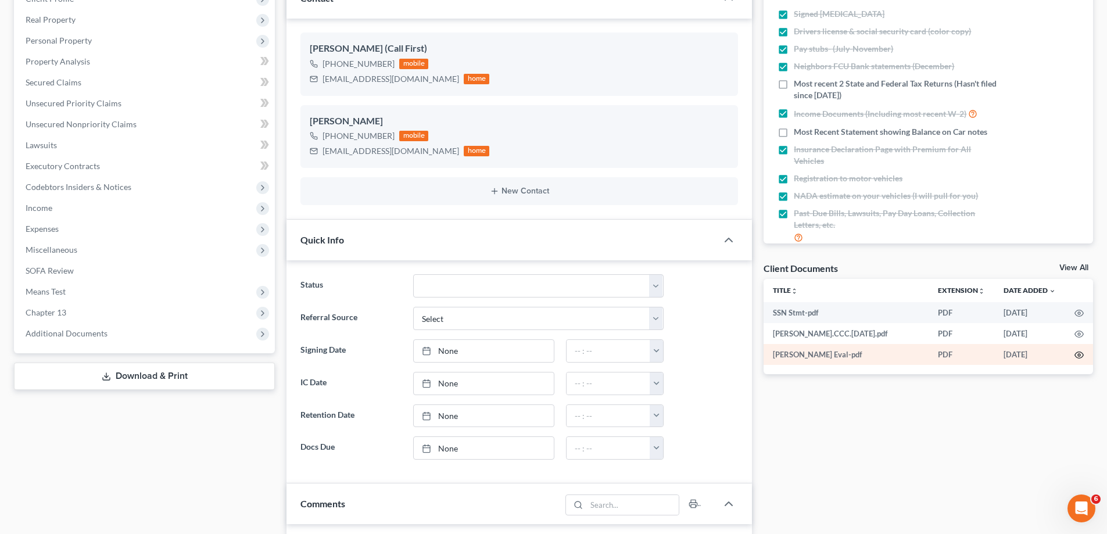
click at [1076, 354] on icon "button" at bounding box center [1079, 355] width 9 height 6
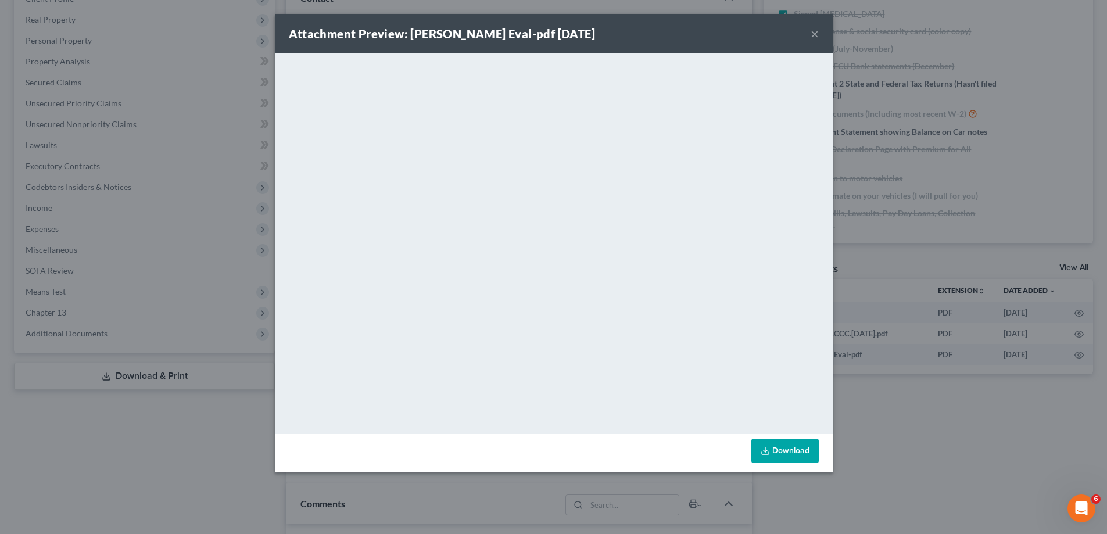
scroll to position [4400, 0]
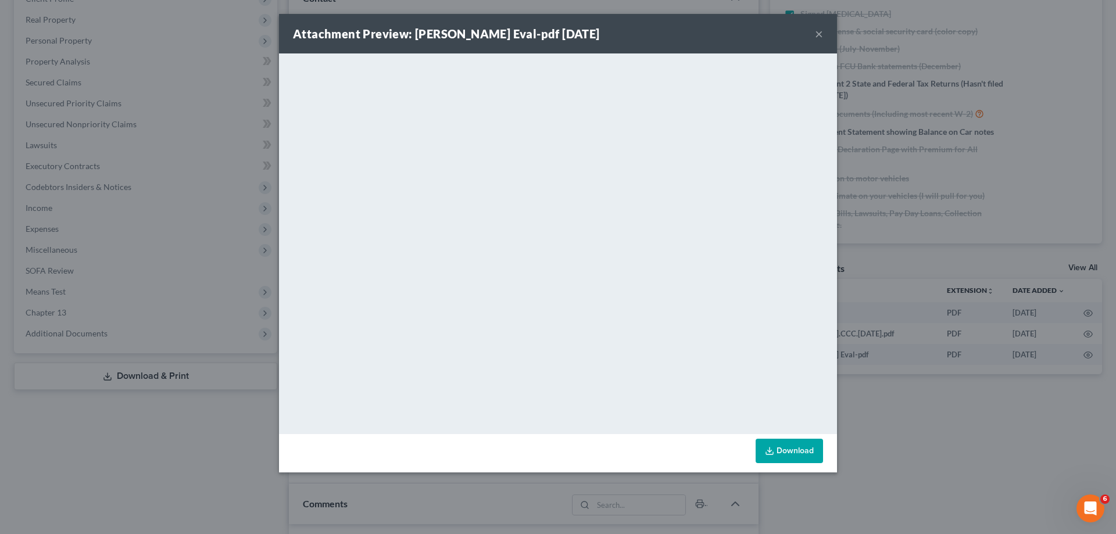
click at [817, 35] on button "×" at bounding box center [819, 34] width 8 height 14
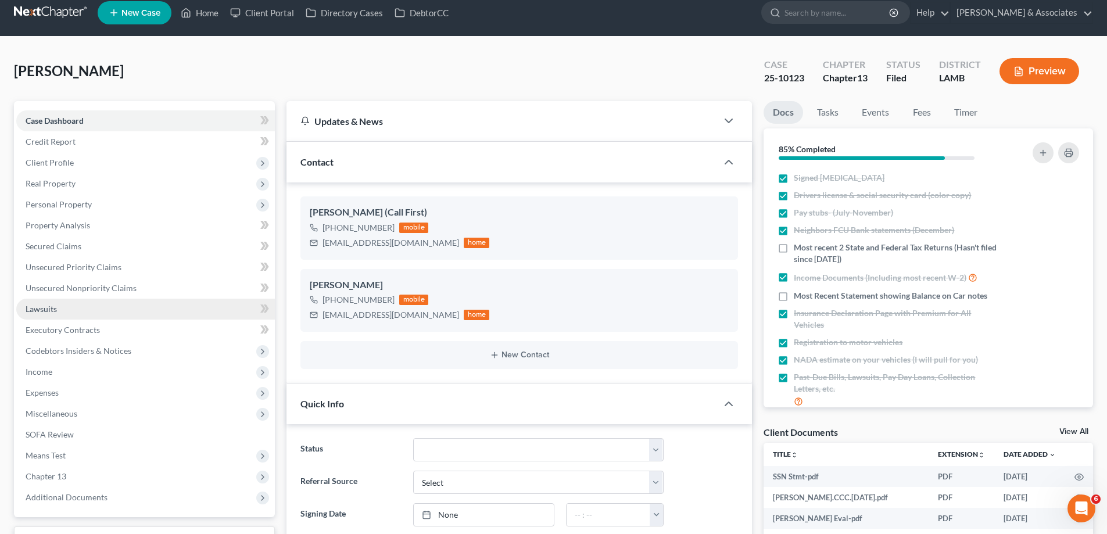
scroll to position [0, 0]
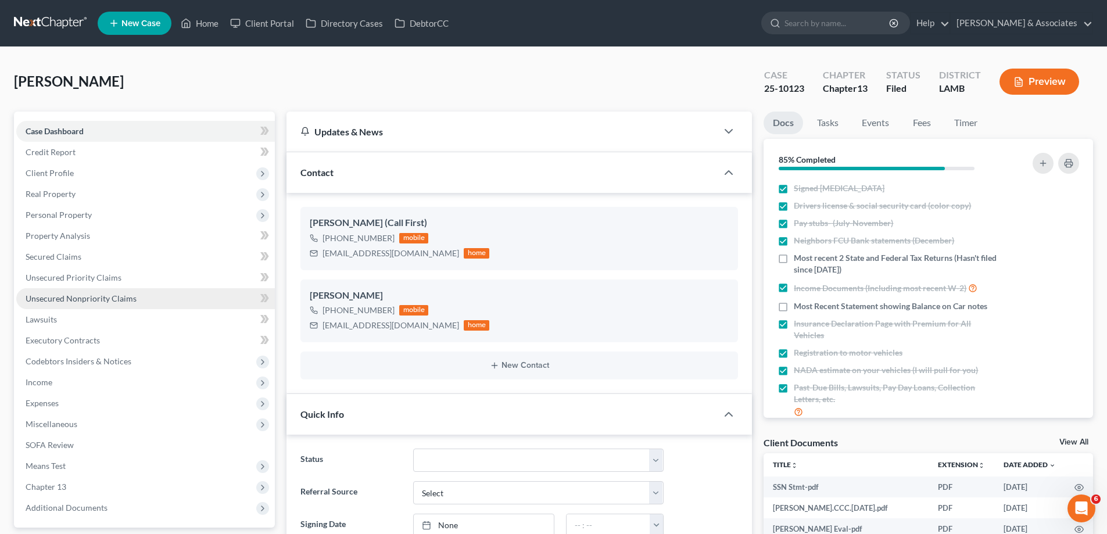
click at [74, 301] on span "Unsecured Nonpriority Claims" at bounding box center [81, 299] width 111 height 10
